Goal: Task Accomplishment & Management: Use online tool/utility

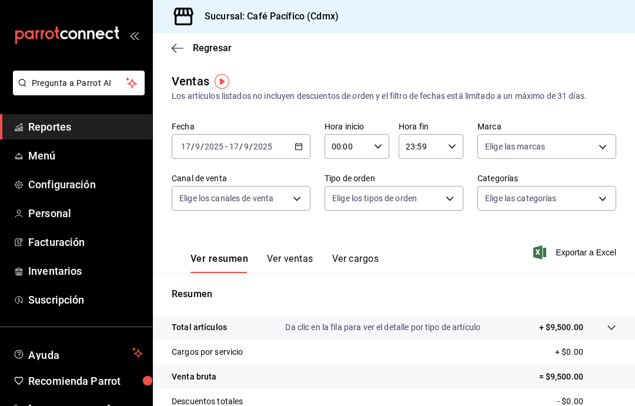
click at [97, 126] on span "Reportes" at bounding box center [85, 127] width 115 height 16
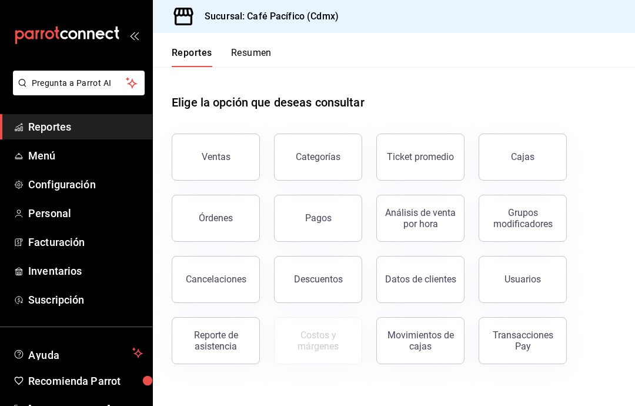
click at [204, 347] on div "Reporte de asistencia" at bounding box center [215, 340] width 73 height 22
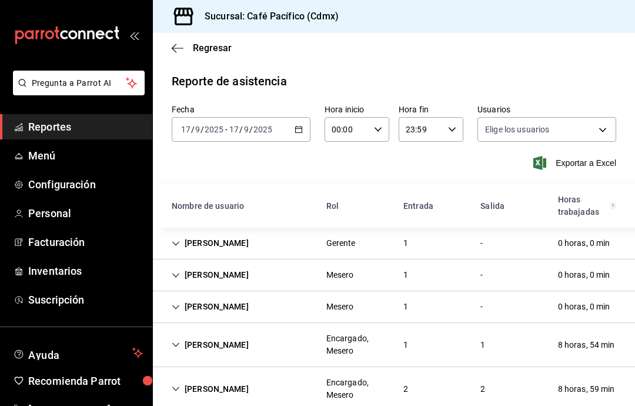
type input "6ceed72a-2b99-4d81-bbcf-732949b6af15,33666765-43e0-483b-8a80-16ce1f2b50a6,43687…"
click at [181, 270] on div "[PERSON_NAME]" at bounding box center [210, 275] width 96 height 22
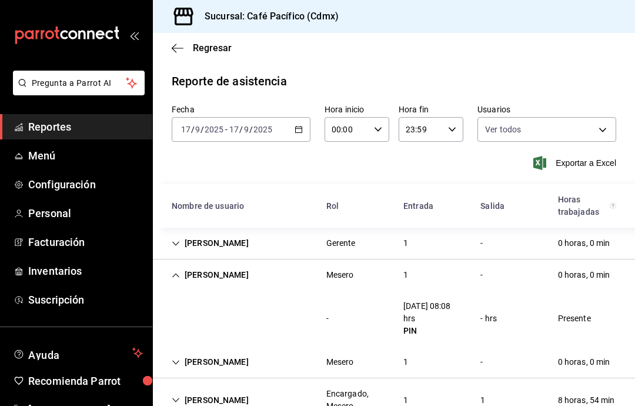
click at [162, 280] on div "[PERSON_NAME]" at bounding box center [210, 275] width 96 height 22
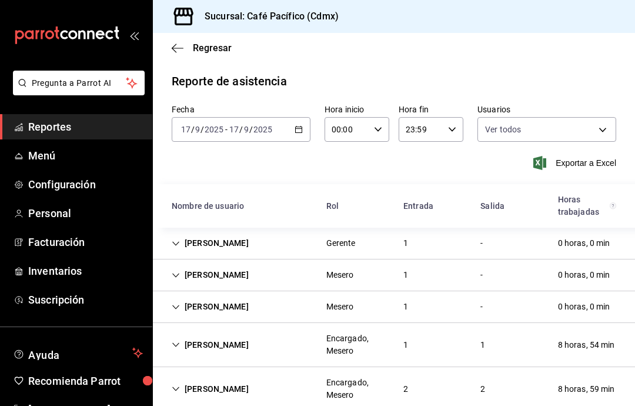
click at [178, 305] on icon "Cell" at bounding box center [176, 307] width 8 height 8
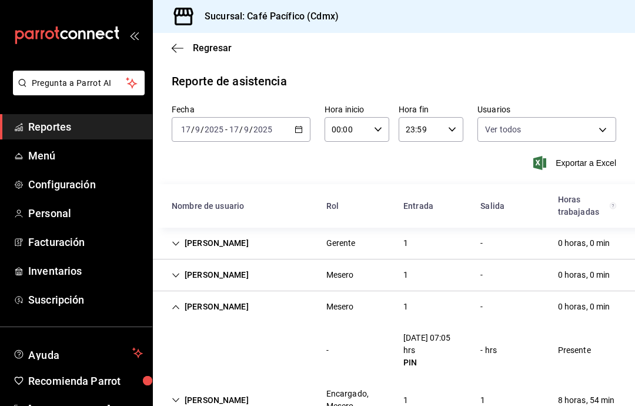
click at [170, 301] on div "[PERSON_NAME]" at bounding box center [210, 307] width 96 height 22
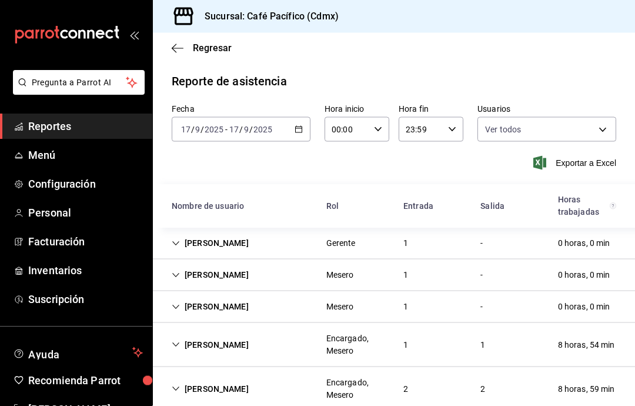
scroll to position [47, 0]
click at [181, 334] on div "[PERSON_NAME]" at bounding box center [210, 345] width 96 height 22
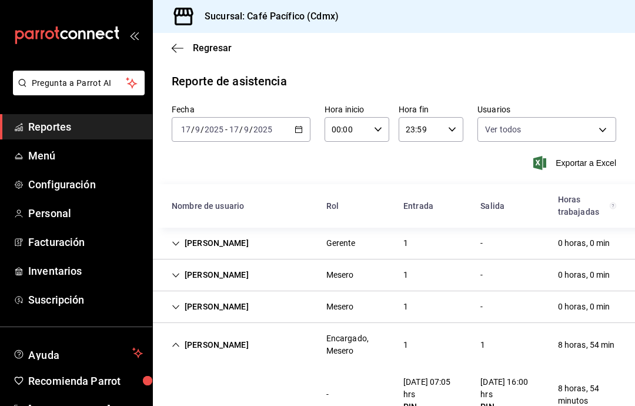
click at [166, 334] on div "[PERSON_NAME]" at bounding box center [210, 345] width 96 height 22
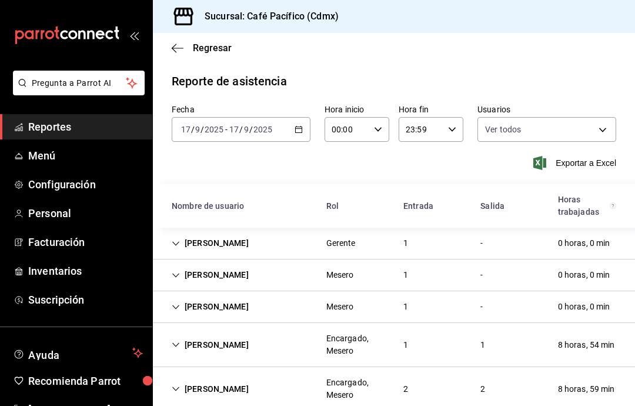
click at [192, 378] on div "[PERSON_NAME]" at bounding box center [210, 389] width 96 height 22
